Goal: Information Seeking & Learning: Learn about a topic

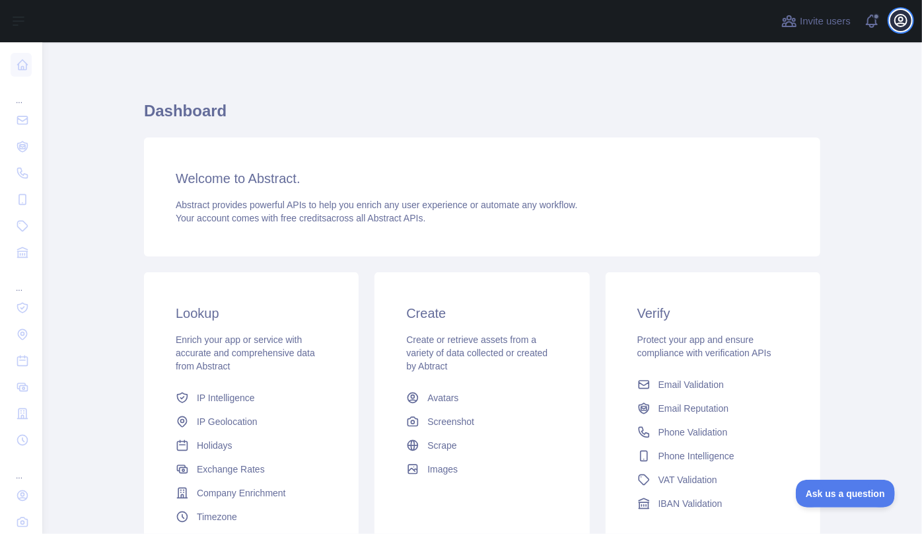
click at [906, 20] on icon "button" at bounding box center [901, 21] width 16 height 16
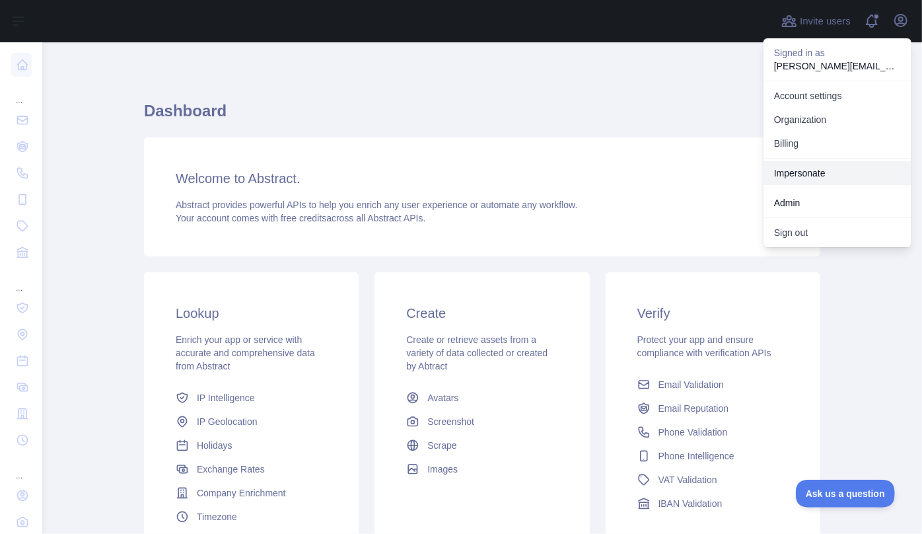
click at [802, 172] on link "Impersonate" at bounding box center [838, 173] width 148 height 24
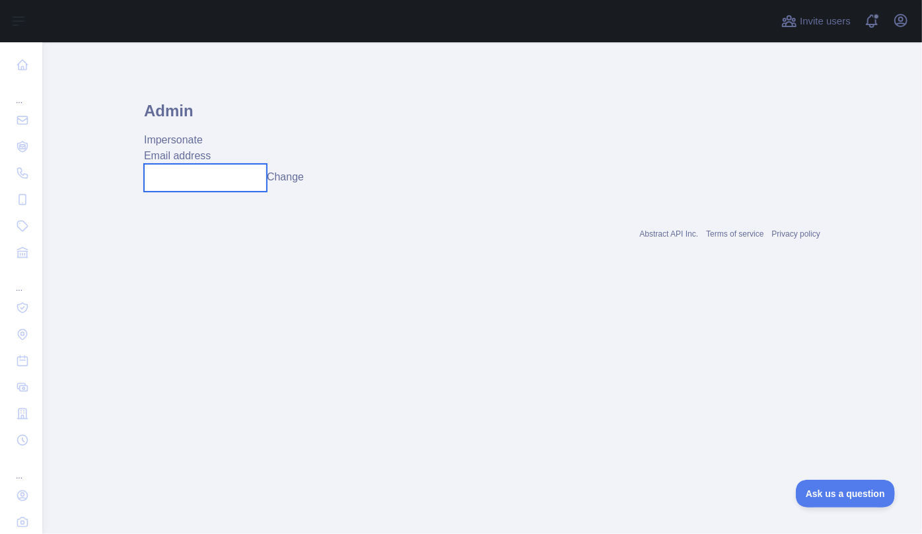
click at [222, 182] on input "text" at bounding box center [205, 178] width 123 height 28
paste input "**********"
type input "**********"
click at [297, 180] on button "Change" at bounding box center [298, 177] width 37 height 16
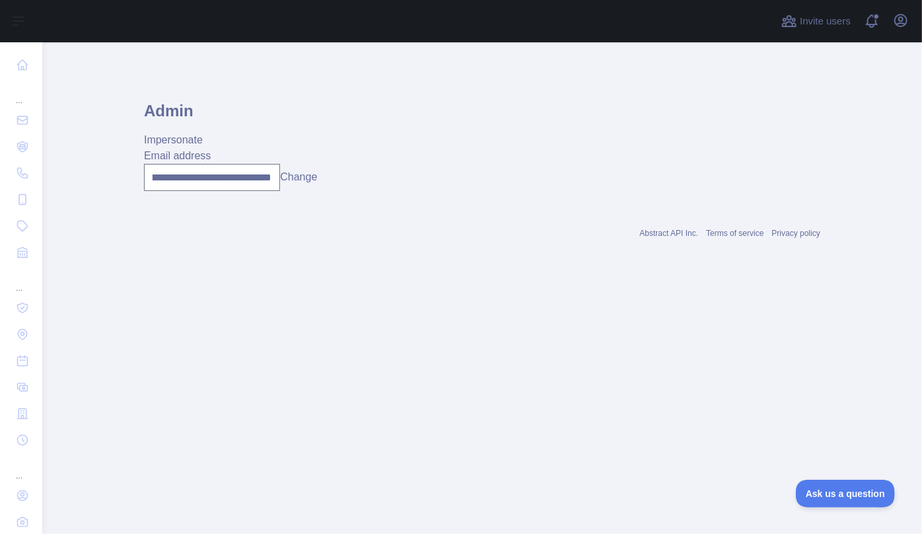
scroll to position [0, 0]
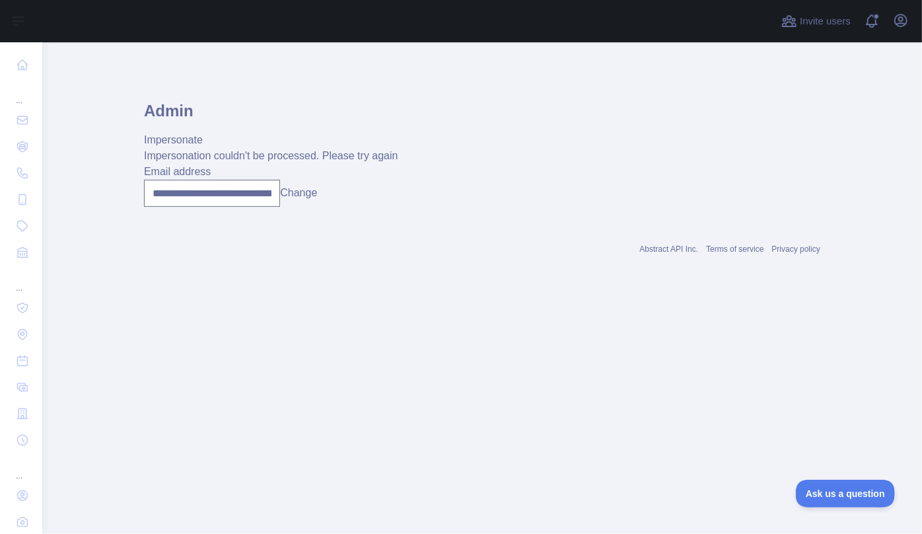
click at [304, 196] on button "Change" at bounding box center [298, 193] width 37 height 16
click at [199, 201] on input "**********" at bounding box center [212, 193] width 136 height 27
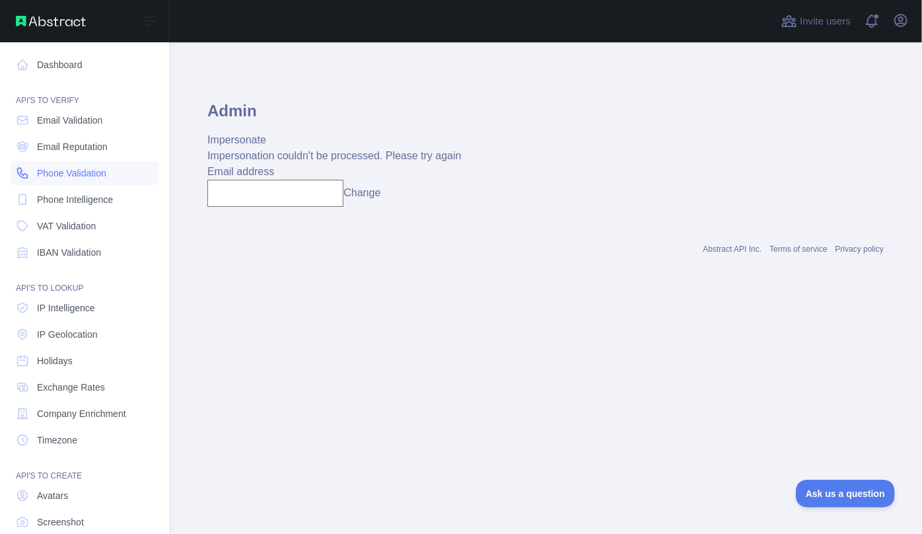
click at [48, 177] on span "Phone Validation" at bounding box center [71, 172] width 69 height 13
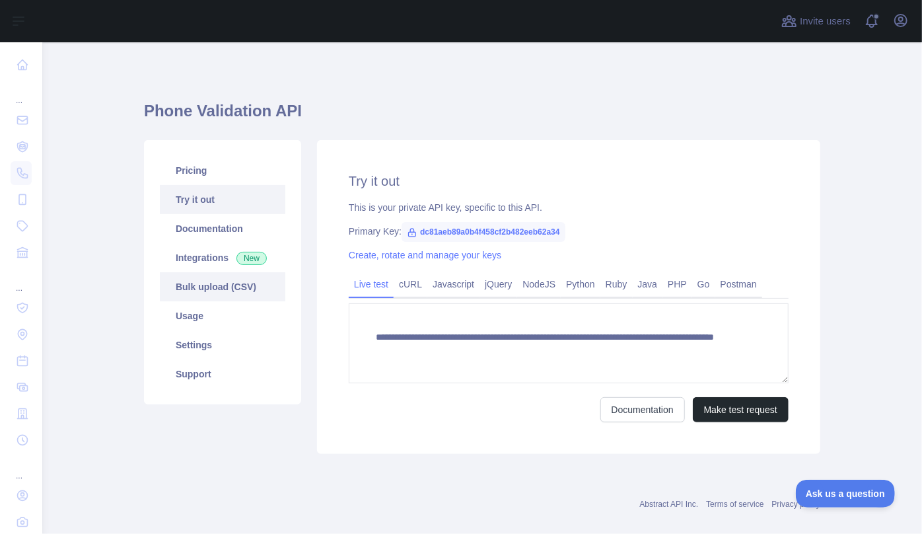
click at [194, 289] on link "Bulk upload (CSV)" at bounding box center [222, 286] width 125 height 29
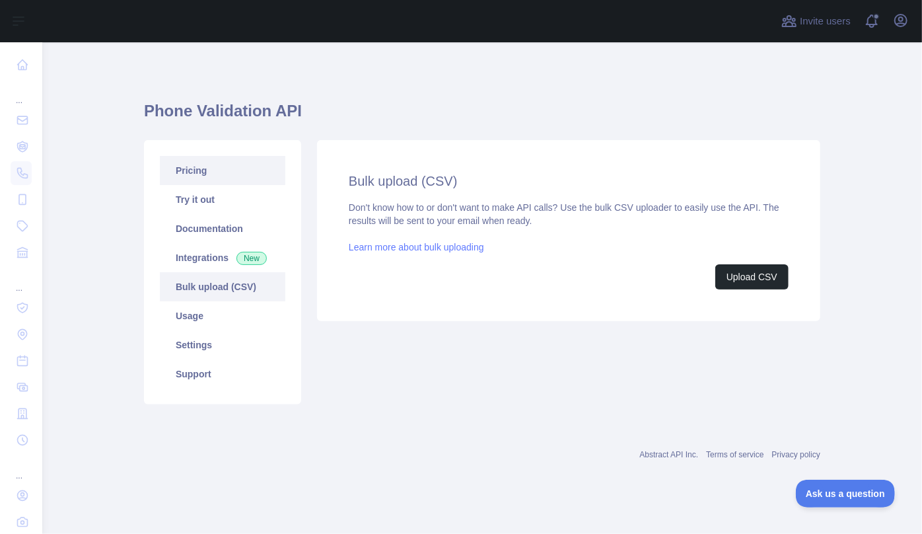
click at [188, 164] on link "Pricing" at bounding box center [222, 170] width 125 height 29
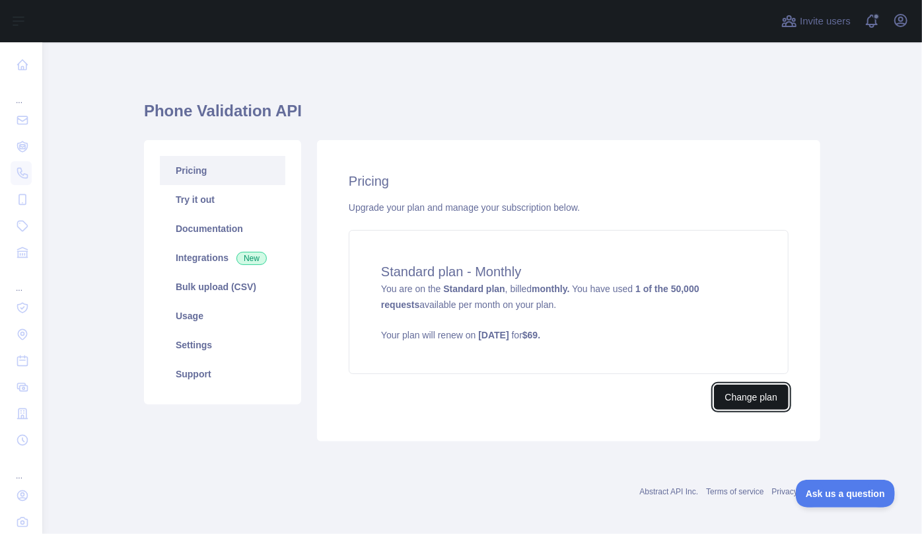
click at [746, 399] on button "Change plan" at bounding box center [751, 396] width 75 height 25
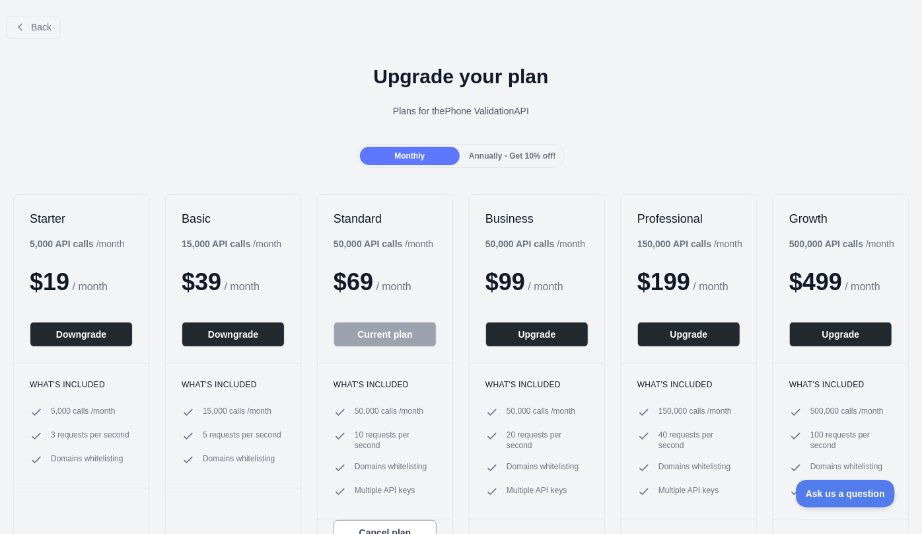
click at [174, 65] on h1 "Upgrade your plan" at bounding box center [461, 77] width 901 height 24
drag, startPoint x: 58, startPoint y: 32, endPoint x: 46, endPoint y: 30, distance: 12.0
click at [57, 32] on div "Back" at bounding box center [461, 27] width 922 height 44
click at [38, 30] on span "Back" at bounding box center [41, 27] width 20 height 11
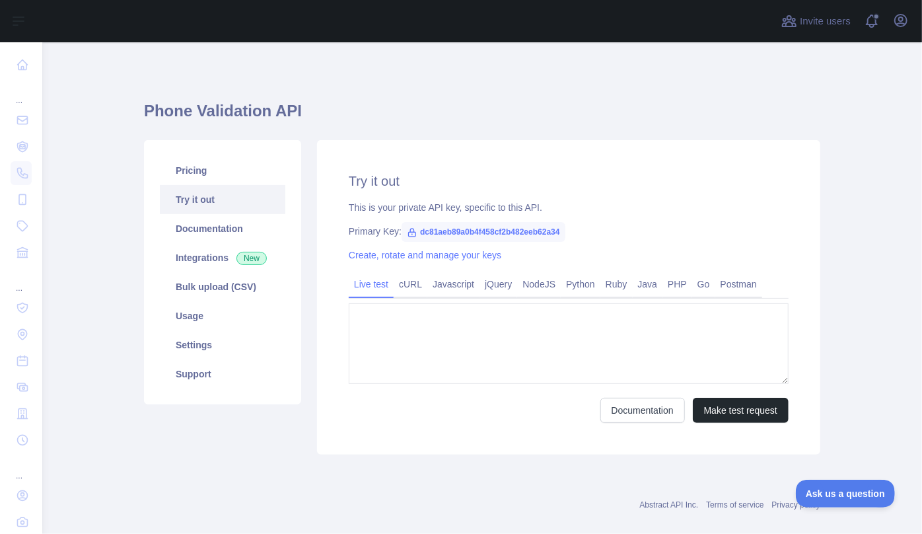
type textarea "**********"
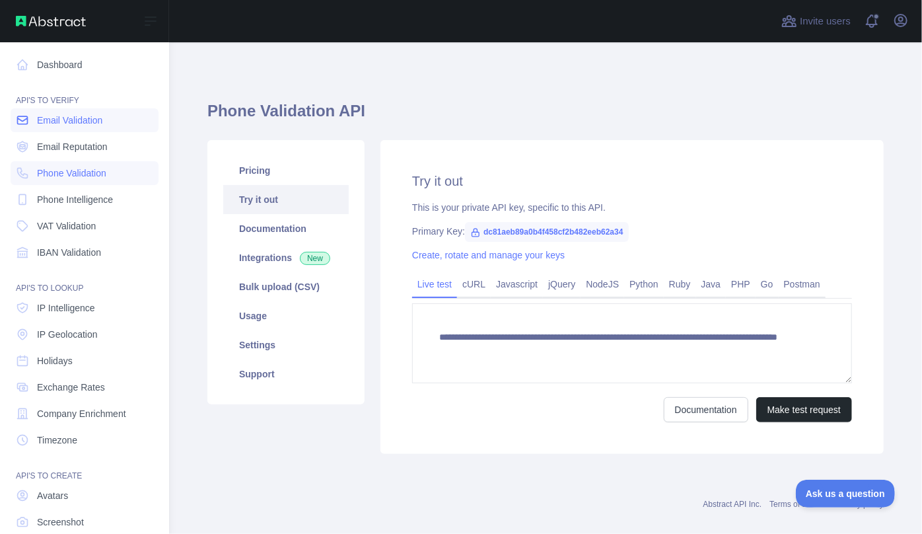
click at [64, 123] on span "Email Validation" at bounding box center [69, 120] width 65 height 13
click at [55, 149] on span "Email Reputation" at bounding box center [72, 146] width 71 height 13
click at [61, 123] on span "Email Validation" at bounding box center [69, 120] width 65 height 13
click at [71, 151] on span "Email Reputation" at bounding box center [72, 146] width 71 height 13
click at [69, 122] on span "Email Validation" at bounding box center [69, 120] width 65 height 13
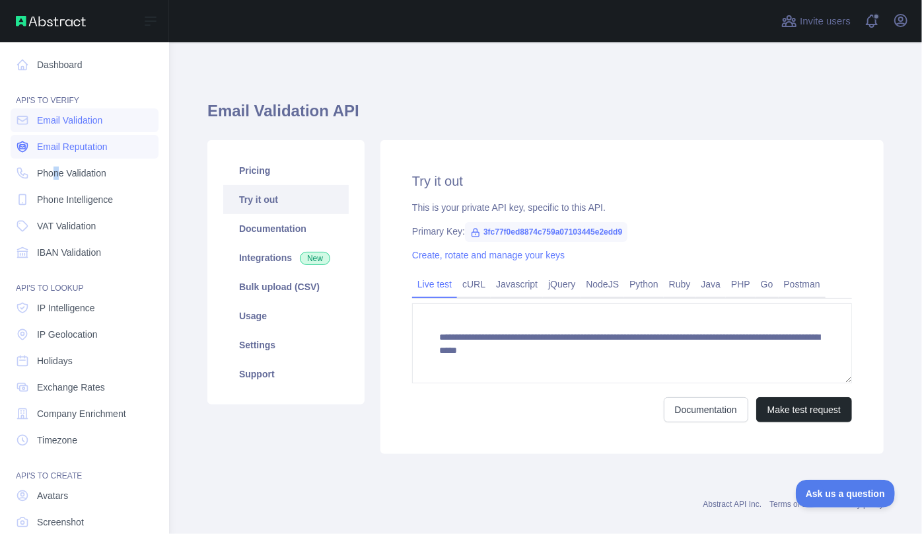
click at [58, 159] on nav "Dashboard API'S TO VERIFY Email Validation Email Reputation Phone Validation Ph…" at bounding box center [85, 314] width 148 height 544
click at [63, 149] on span "Email Reputation" at bounding box center [72, 146] width 71 height 13
click at [67, 127] on link "Email Validation" at bounding box center [85, 120] width 148 height 24
click at [48, 148] on span "Email Reputation" at bounding box center [72, 146] width 71 height 13
click at [58, 175] on span "Phone Validation" at bounding box center [71, 172] width 69 height 13
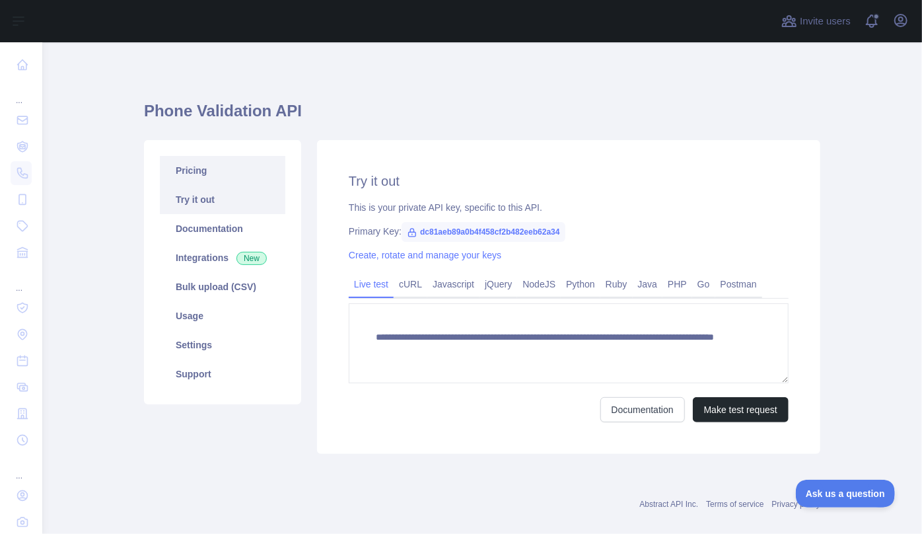
click at [197, 176] on link "Pricing" at bounding box center [222, 170] width 125 height 29
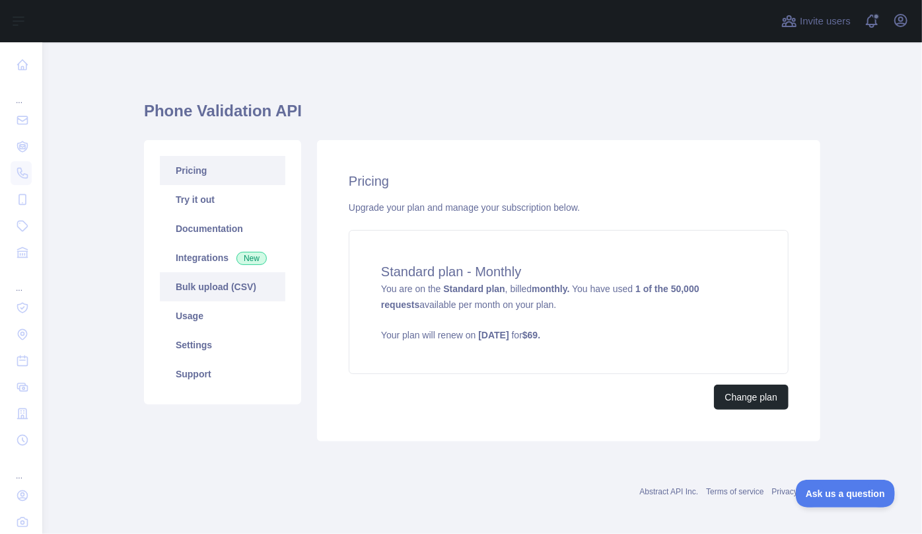
click at [203, 292] on link "Bulk upload (CSV)" at bounding box center [222, 286] width 125 height 29
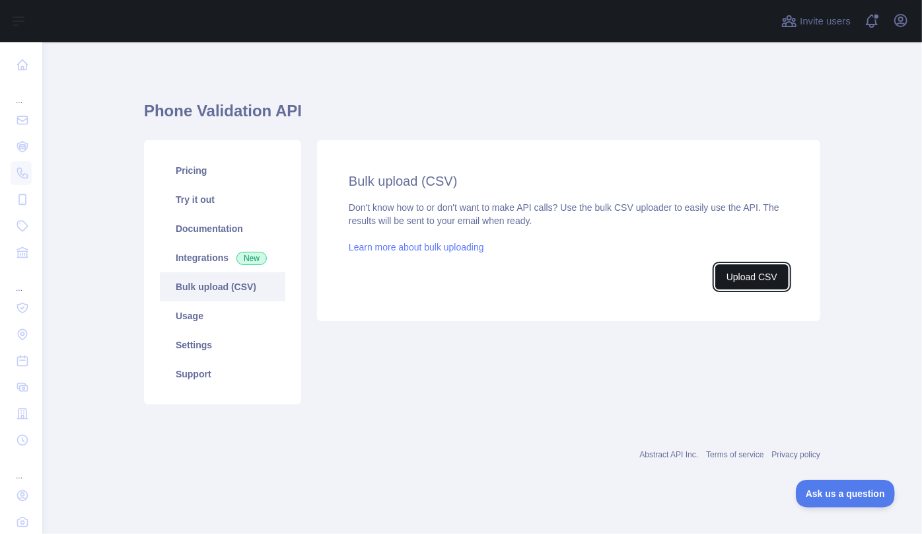
click at [762, 283] on button "Upload CSV" at bounding box center [751, 276] width 73 height 25
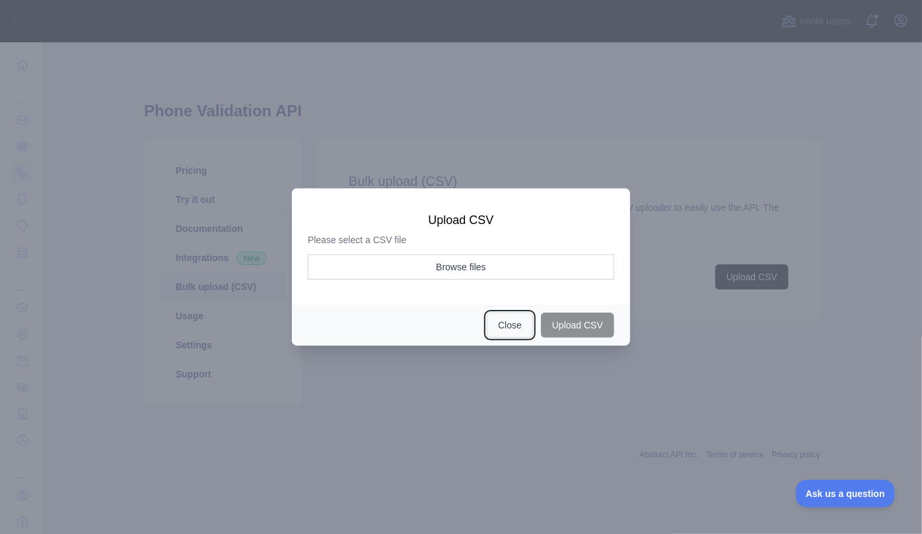
click at [507, 324] on button "Close" at bounding box center [510, 324] width 46 height 25
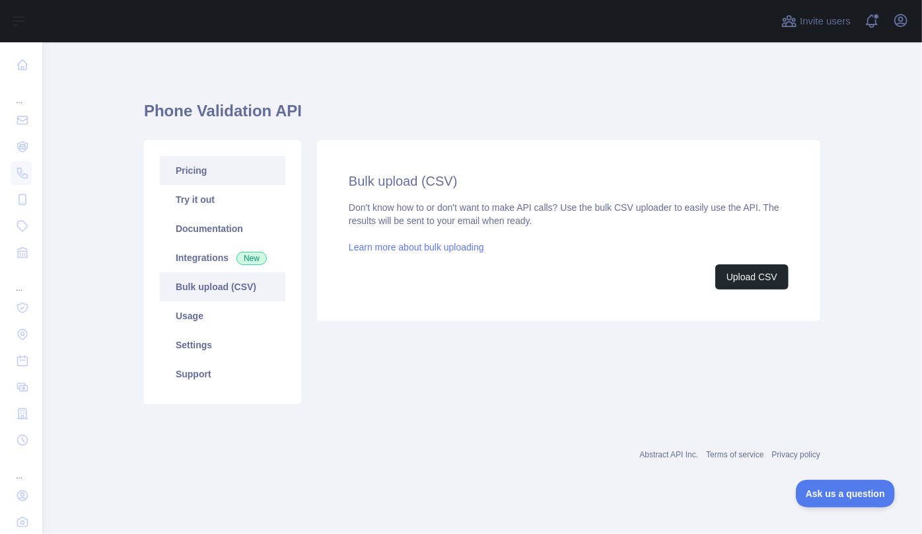
click at [209, 171] on link "Pricing" at bounding box center [222, 170] width 125 height 29
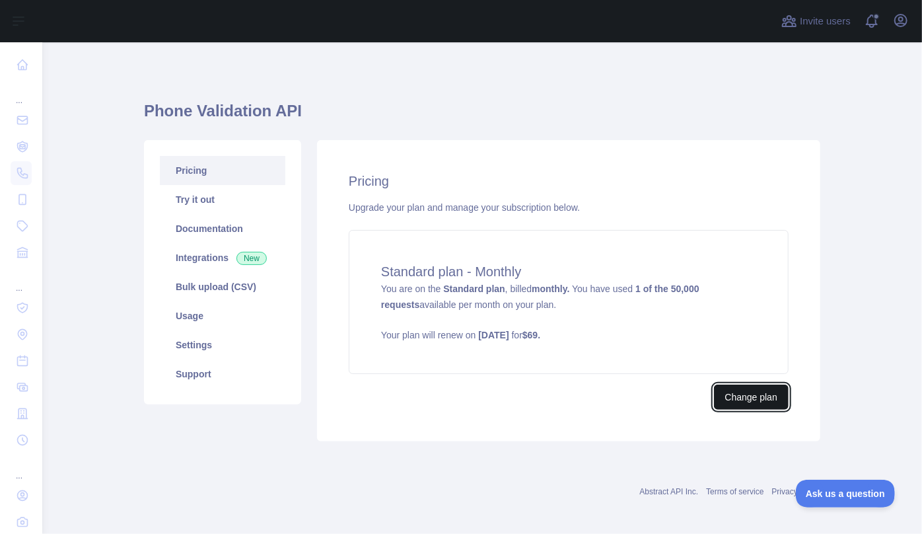
click at [752, 398] on button "Change plan" at bounding box center [751, 396] width 75 height 25
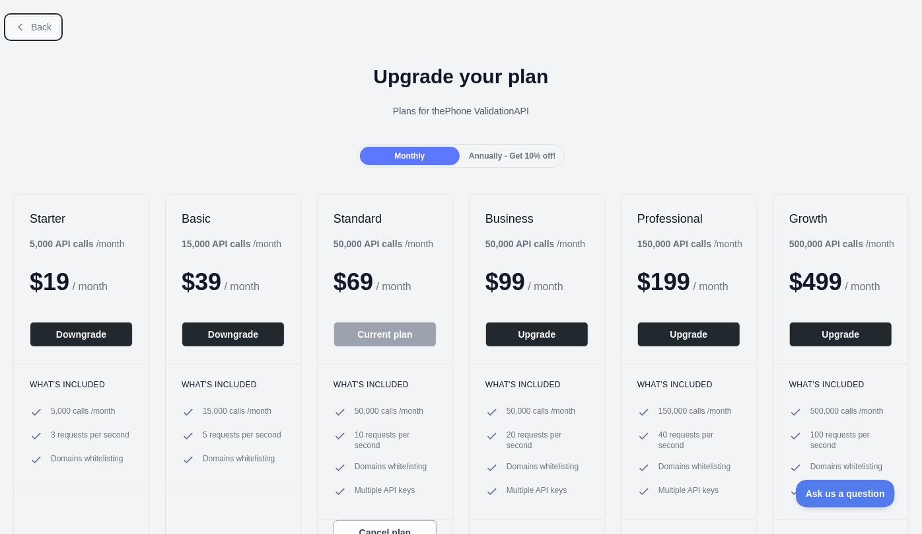
click at [35, 28] on span "Back" at bounding box center [41, 27] width 20 height 11
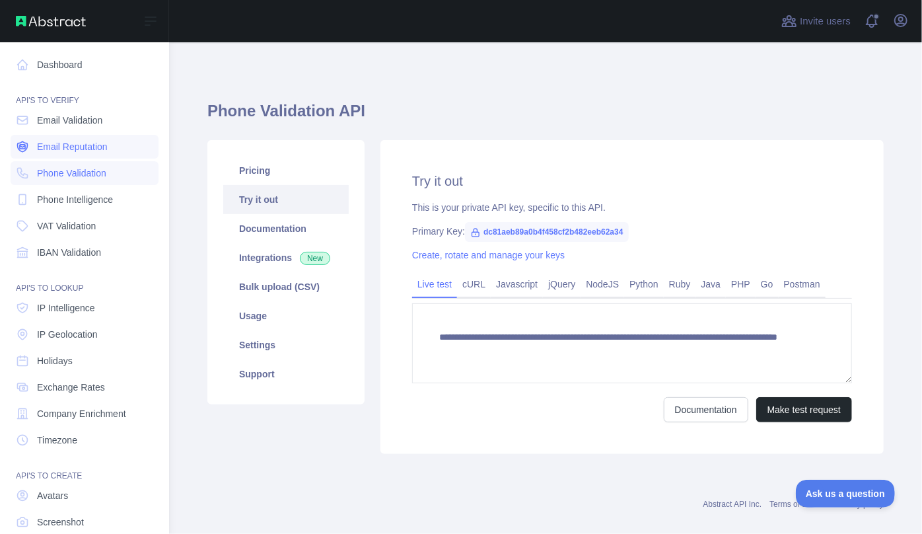
click at [47, 147] on span "Email Reputation" at bounding box center [72, 146] width 71 height 13
click at [63, 121] on span "Email Validation" at bounding box center [69, 120] width 65 height 13
click at [61, 172] on span "Phone Validation" at bounding box center [71, 172] width 69 height 13
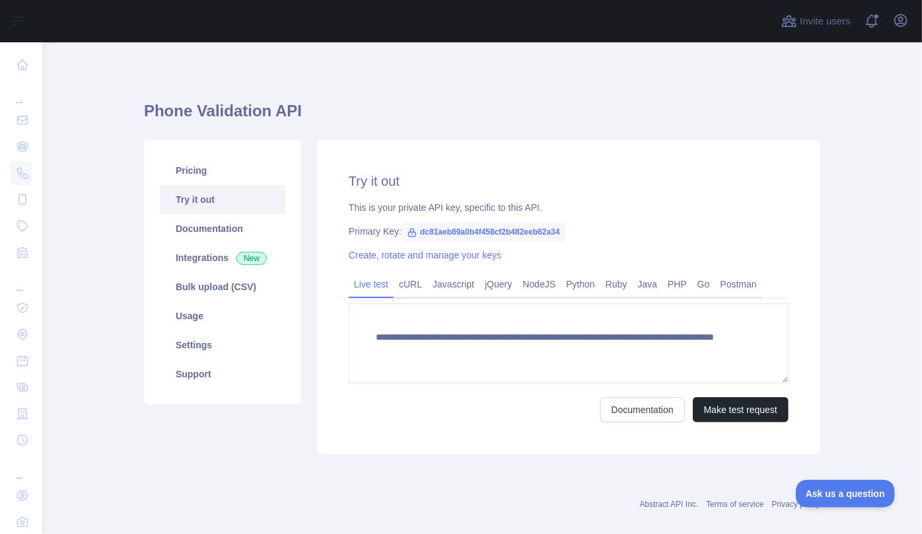
click at [363, 104] on h1 "Phone Validation API" at bounding box center [482, 116] width 676 height 32
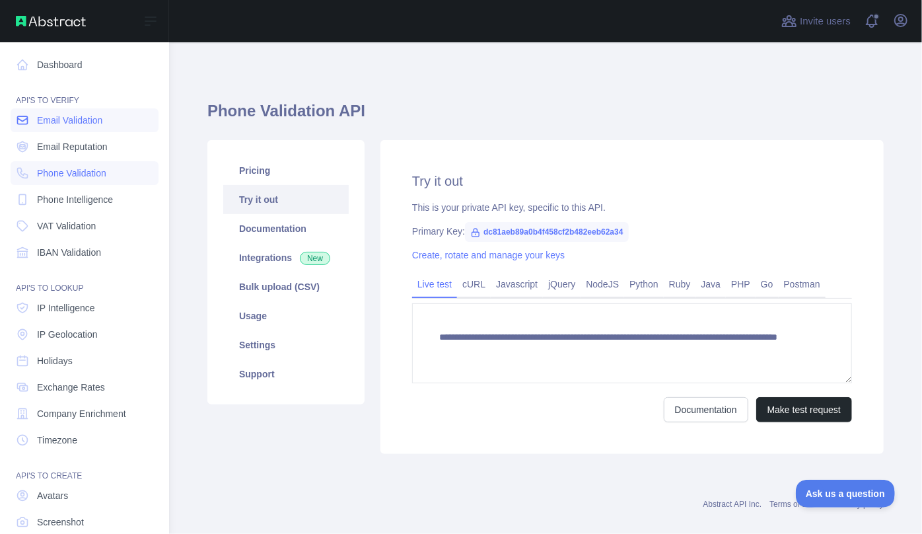
click at [65, 125] on span "Email Validation" at bounding box center [69, 120] width 65 height 13
click at [61, 149] on span "Email Reputation" at bounding box center [72, 146] width 71 height 13
click at [67, 174] on span "Phone Validation" at bounding box center [71, 172] width 69 height 13
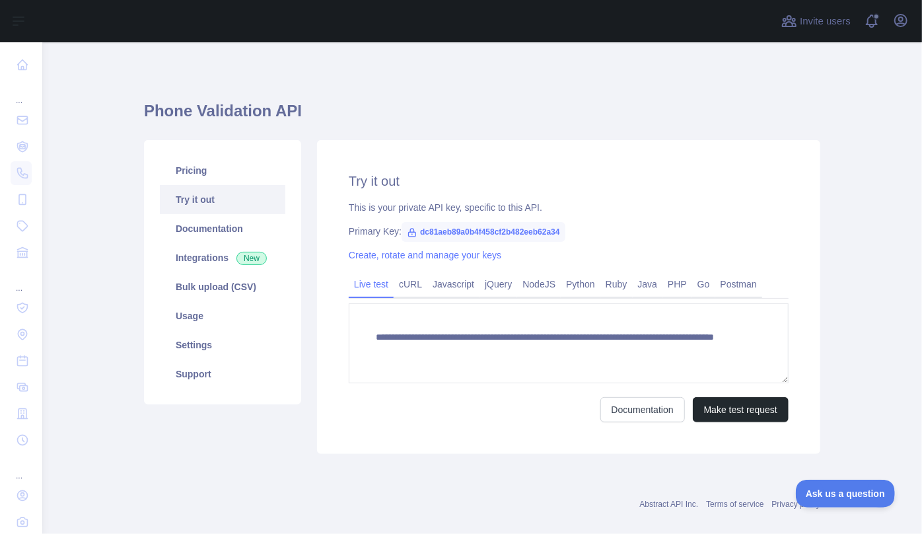
click at [452, 85] on div "**********" at bounding box center [482, 273] width 676 height 398
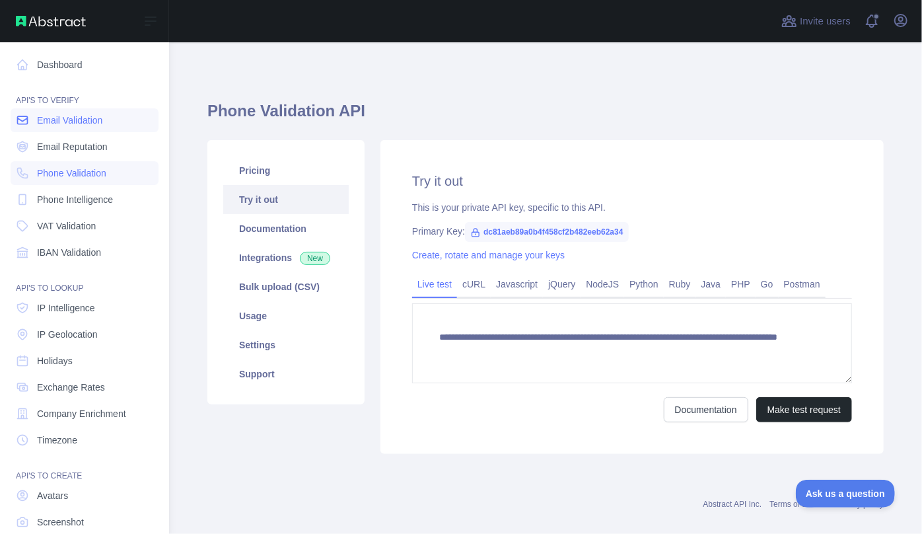
click at [53, 122] on span "Email Validation" at bounding box center [69, 120] width 65 height 13
click at [55, 157] on link "Email Reputation" at bounding box center [85, 147] width 148 height 24
click at [57, 182] on link "Phone Validation" at bounding box center [85, 173] width 148 height 24
click at [67, 122] on span "Email Validation" at bounding box center [69, 120] width 65 height 13
click at [85, 150] on span "Email Reputation" at bounding box center [72, 146] width 71 height 13
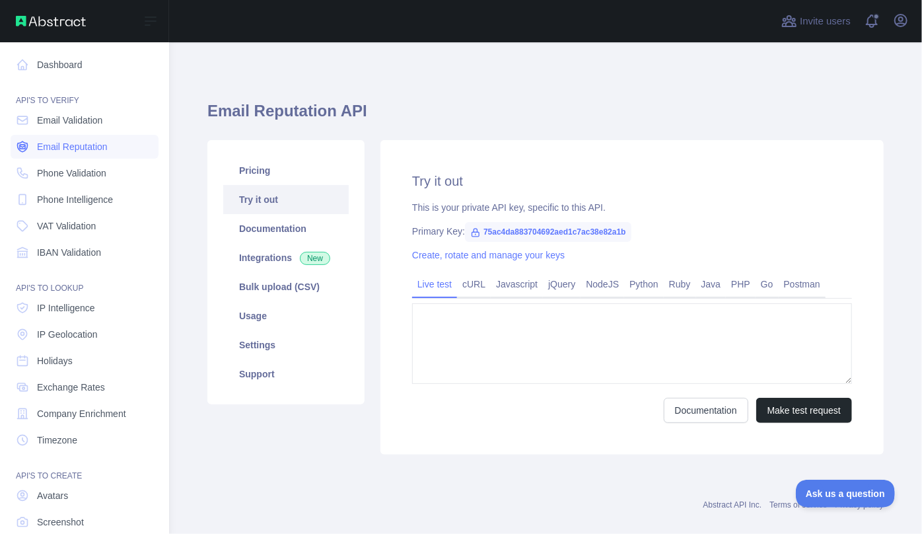
type textarea "**********"
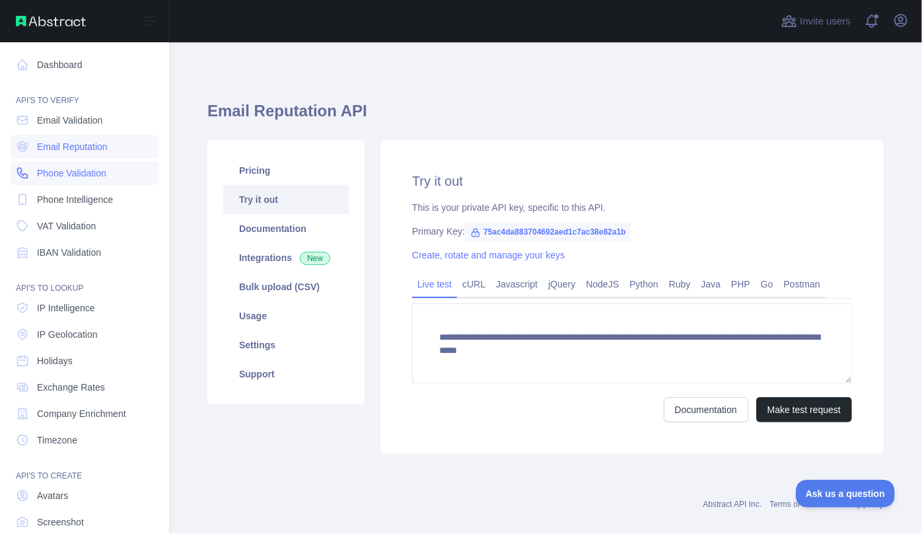
click at [85, 170] on span "Phone Validation" at bounding box center [71, 172] width 69 height 13
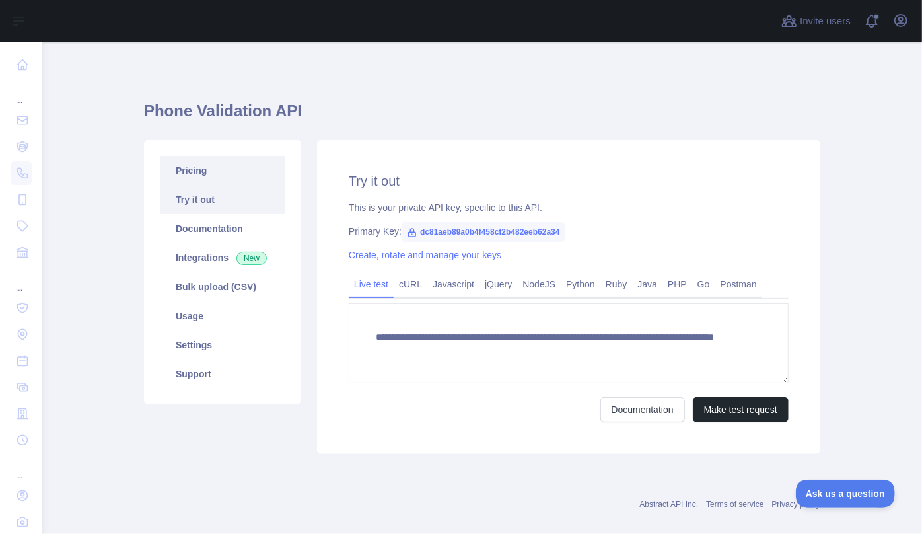
click at [226, 173] on link "Pricing" at bounding box center [222, 170] width 125 height 29
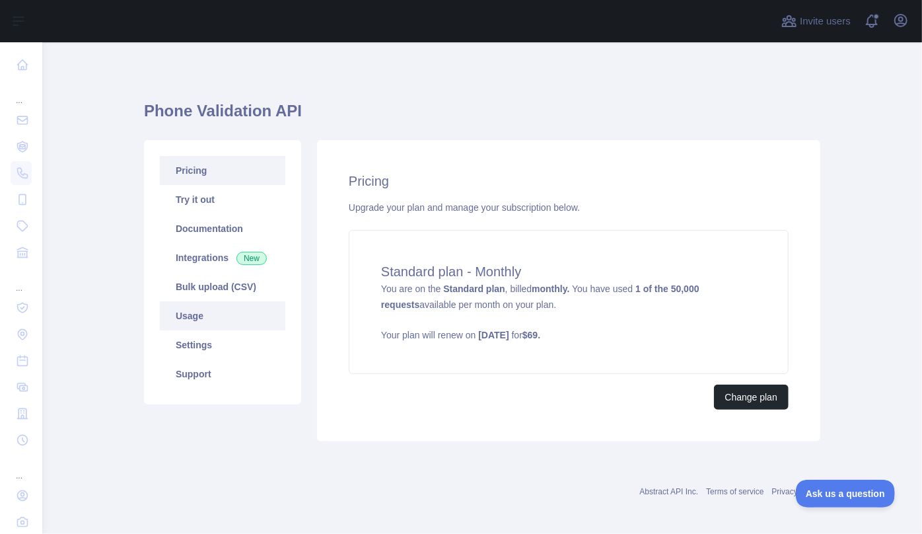
click at [209, 313] on link "Usage" at bounding box center [222, 315] width 125 height 29
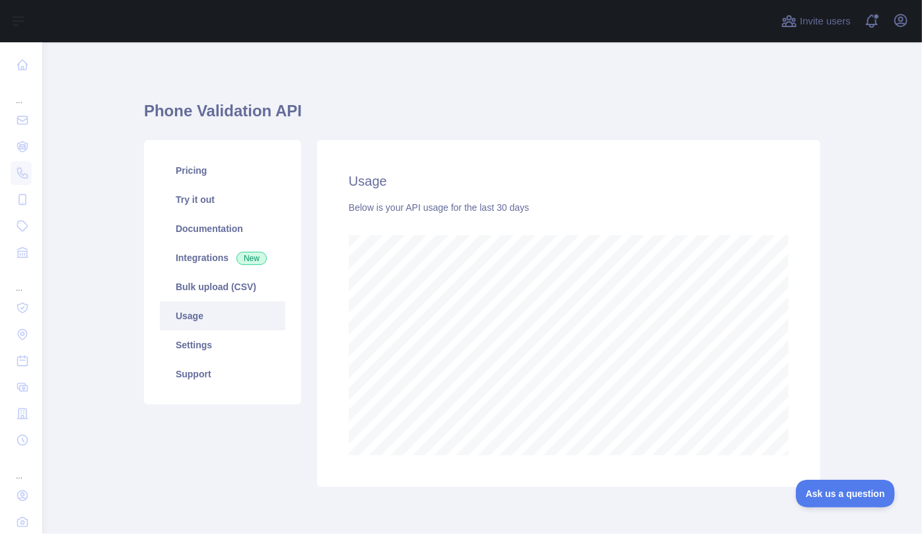
scroll to position [491, 871]
click at [211, 172] on link "Pricing" at bounding box center [222, 170] width 125 height 29
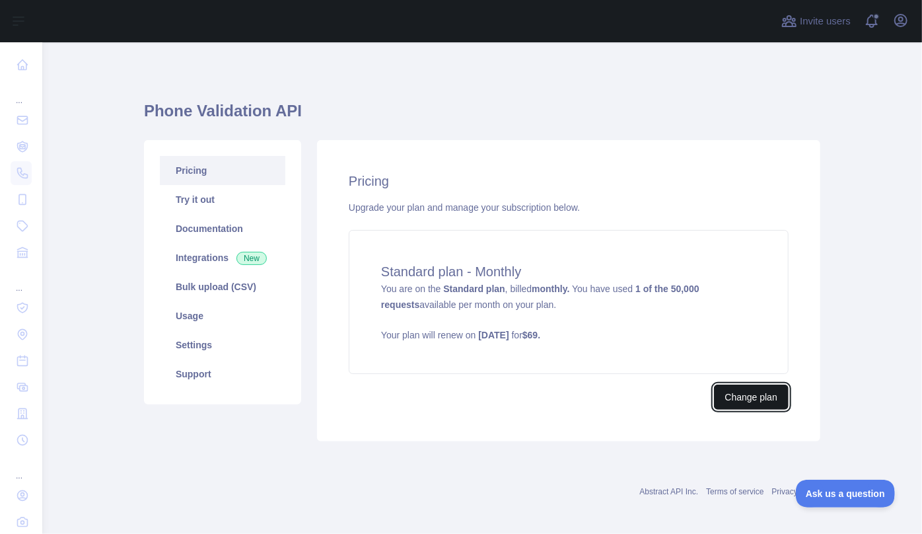
click at [746, 392] on button "Change plan" at bounding box center [751, 396] width 75 height 25
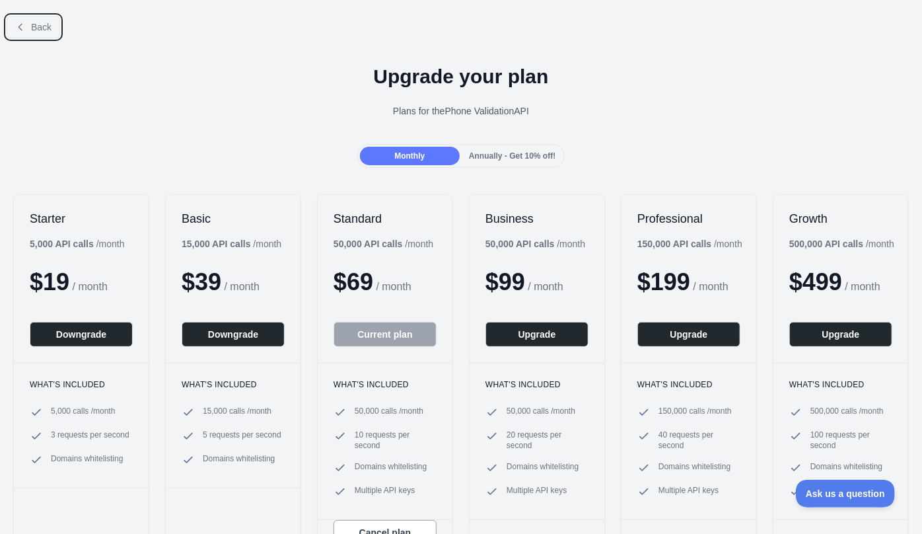
click at [30, 30] on button "Back" at bounding box center [33, 27] width 53 height 22
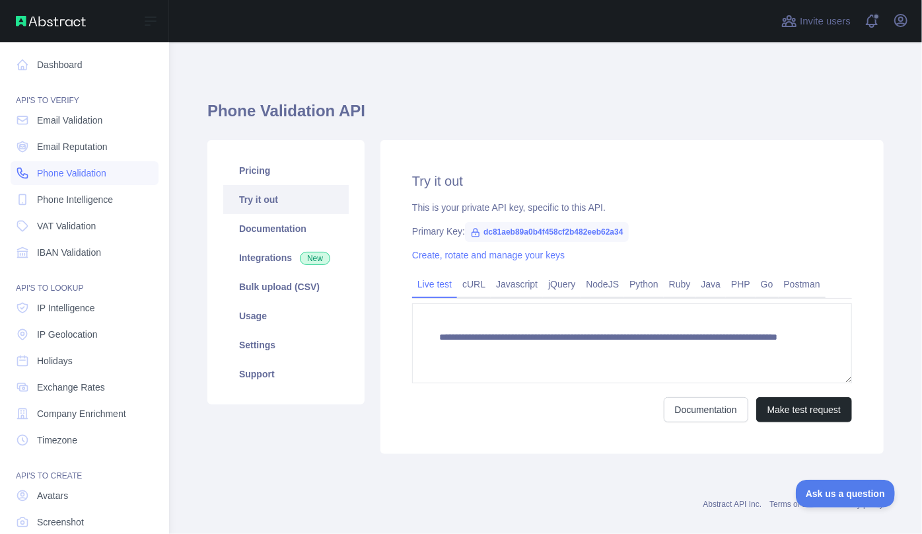
click at [50, 170] on span "Phone Validation" at bounding box center [71, 172] width 69 height 13
click at [48, 172] on span "Phone Validation" at bounding box center [71, 172] width 69 height 13
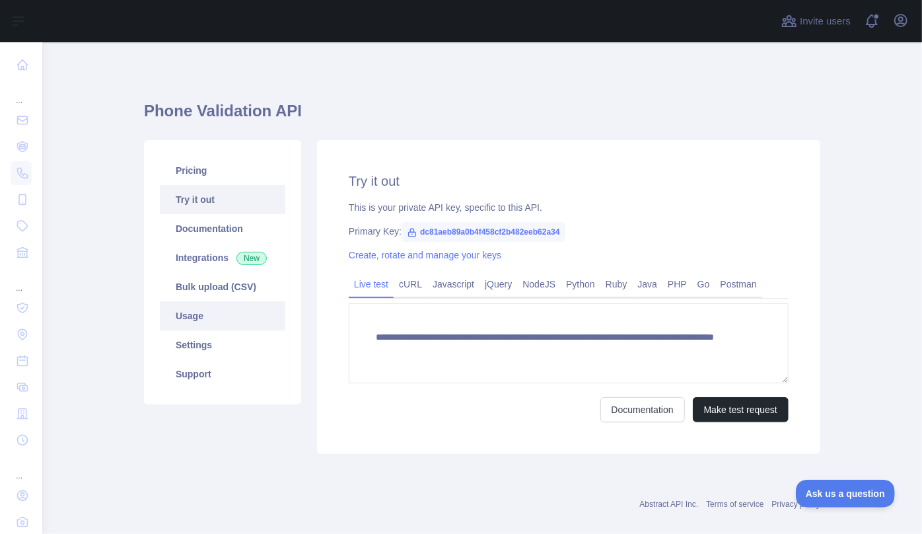
click at [218, 323] on link "Usage" at bounding box center [222, 315] width 125 height 29
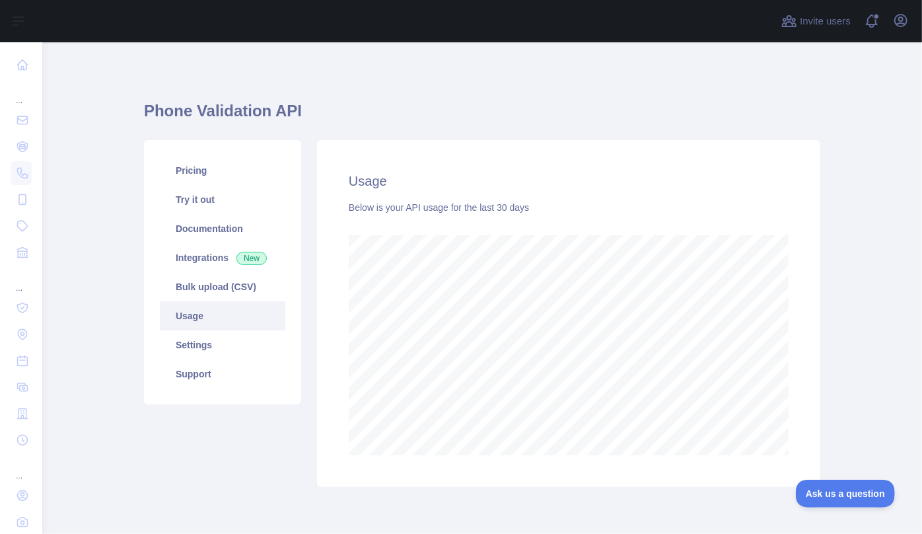
scroll to position [491, 871]
click at [186, 169] on link "Pricing" at bounding box center [222, 170] width 125 height 29
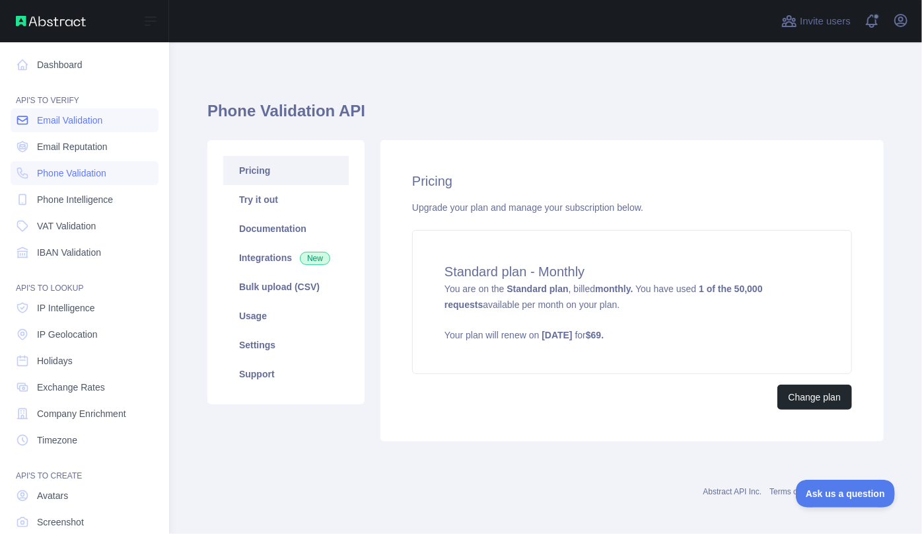
click at [32, 123] on link "Email Validation" at bounding box center [85, 120] width 148 height 24
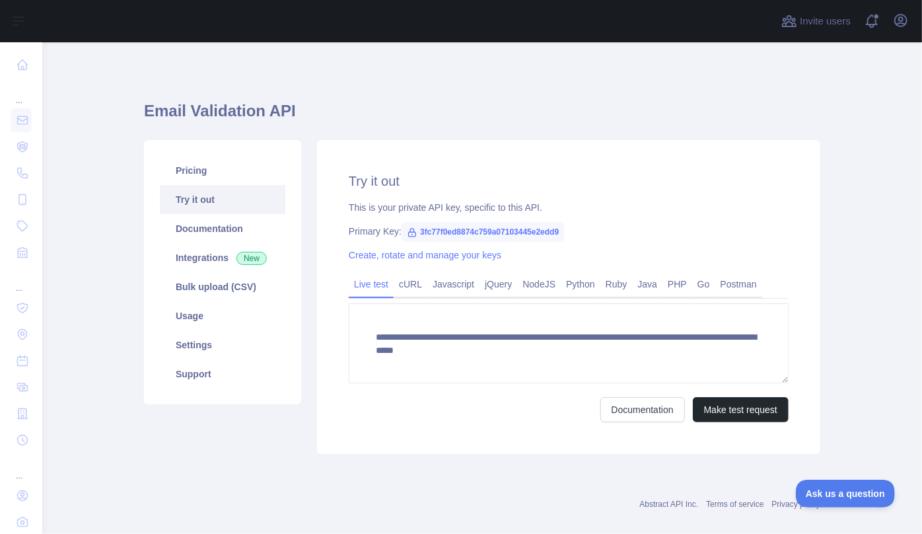
drag, startPoint x: 335, startPoint y: 98, endPoint x: 352, endPoint y: 100, distance: 17.4
click at [335, 98] on div "**********" at bounding box center [482, 273] width 676 height 398
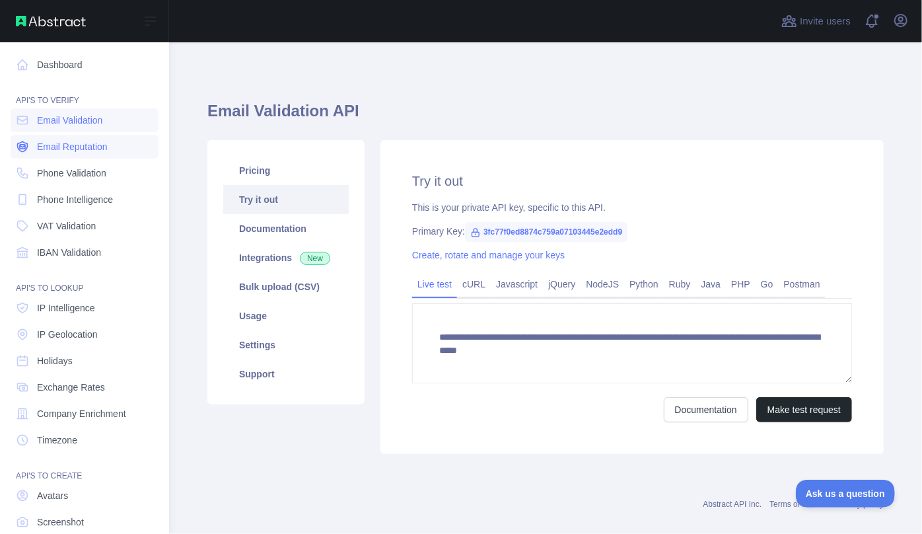
click at [55, 149] on span "Email Reputation" at bounding box center [72, 146] width 71 height 13
click at [79, 197] on span "Phone Intelligence" at bounding box center [75, 199] width 76 height 13
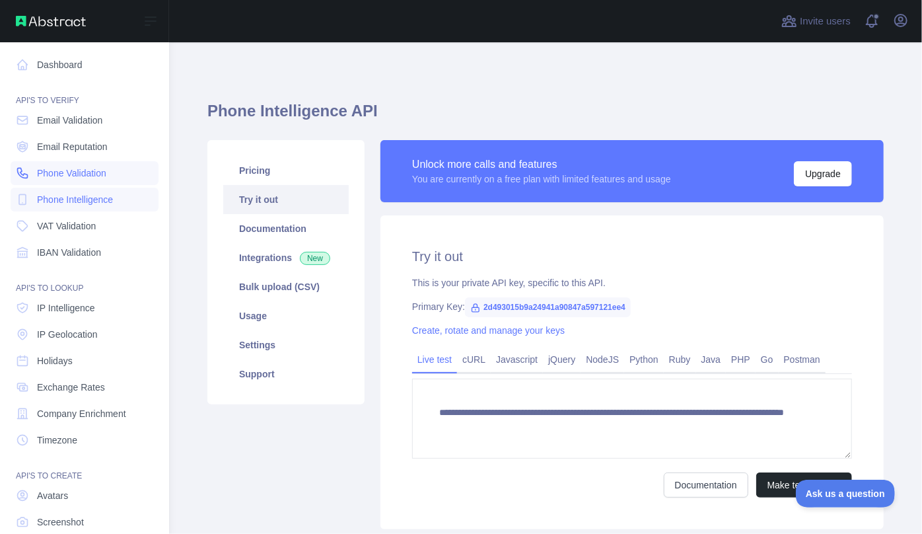
click at [69, 178] on span "Phone Validation" at bounding box center [71, 172] width 69 height 13
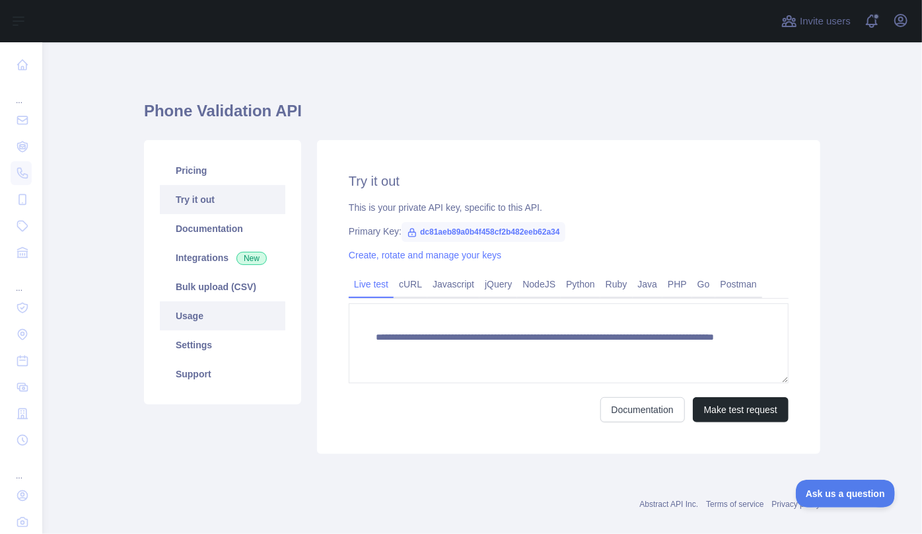
click at [205, 312] on link "Usage" at bounding box center [222, 315] width 125 height 29
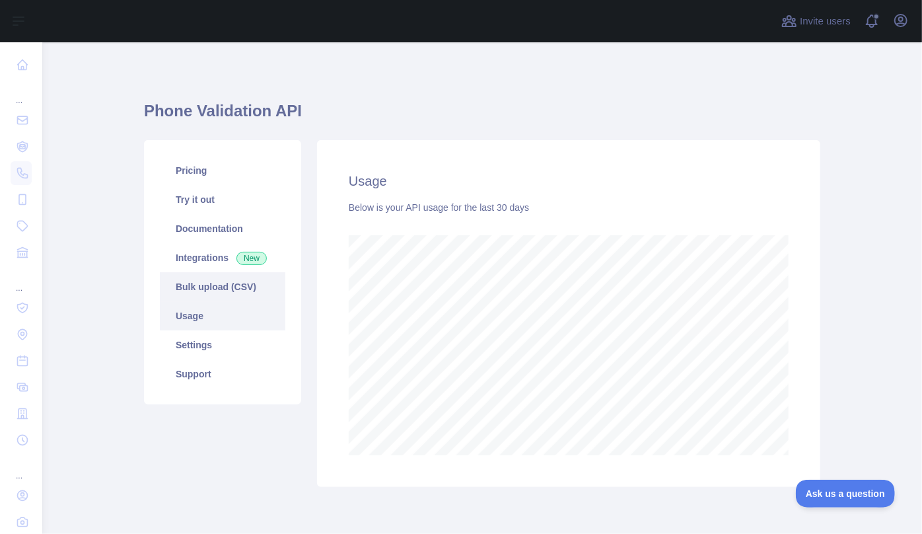
scroll to position [491, 871]
click at [205, 174] on link "Pricing" at bounding box center [222, 170] width 125 height 29
